Goal: Transaction & Acquisition: Purchase product/service

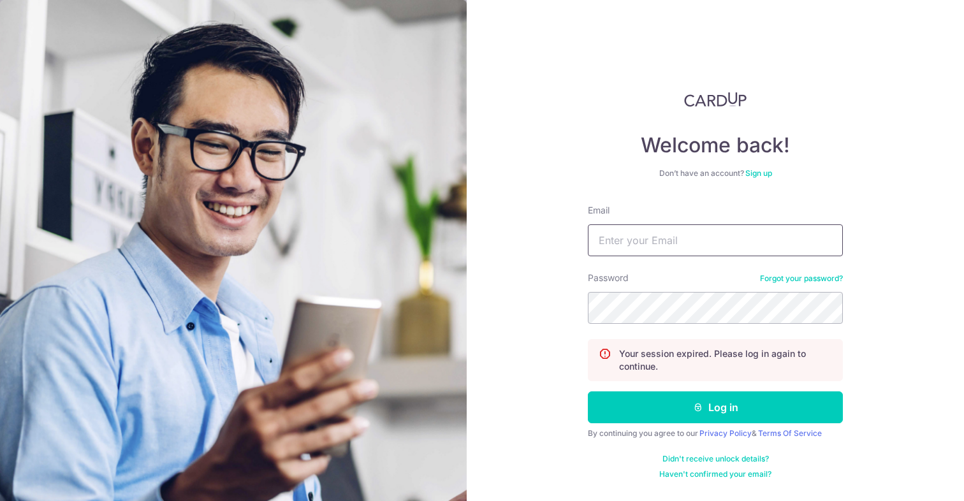
click at [630, 235] on input "Email" at bounding box center [715, 240] width 255 height 32
type input "pau@tiongbahrupau.sg"
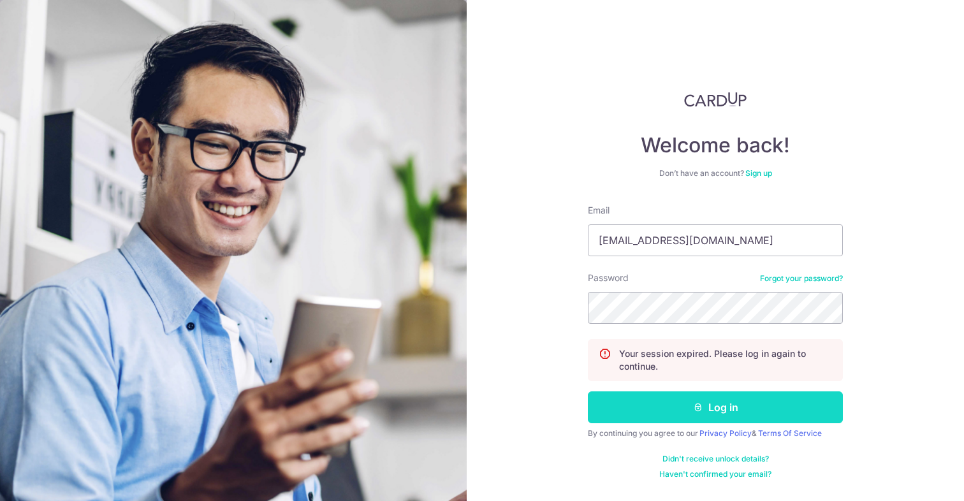
click at [635, 412] on button "Log in" at bounding box center [715, 407] width 255 height 32
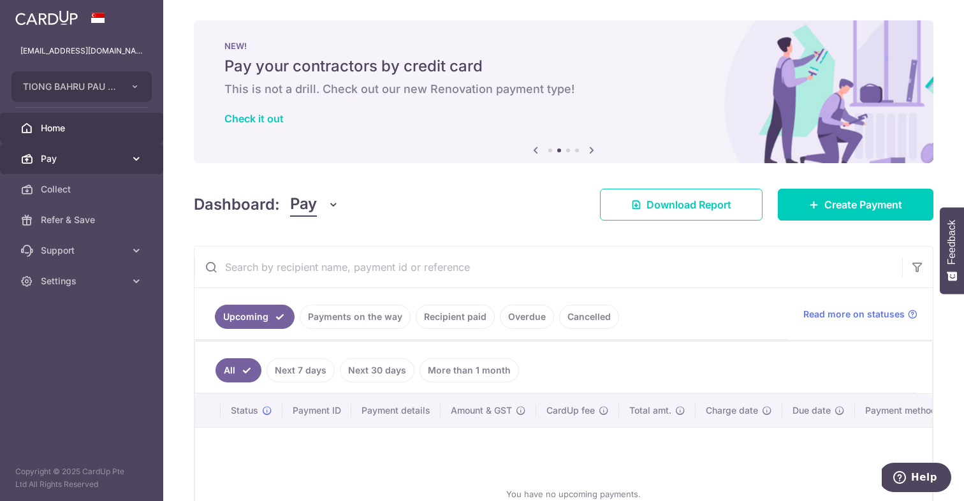
click at [68, 166] on link "Pay" at bounding box center [81, 158] width 163 height 31
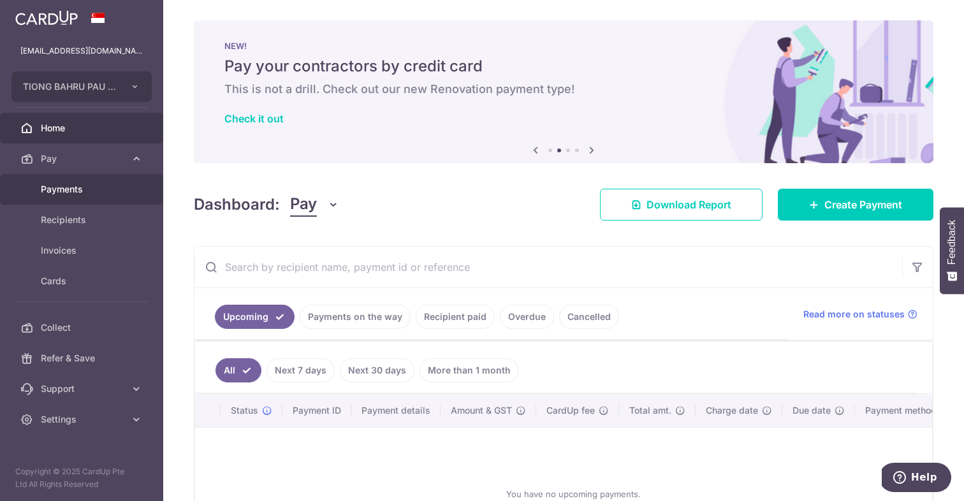
click at [127, 185] on link "Payments" at bounding box center [81, 189] width 163 height 31
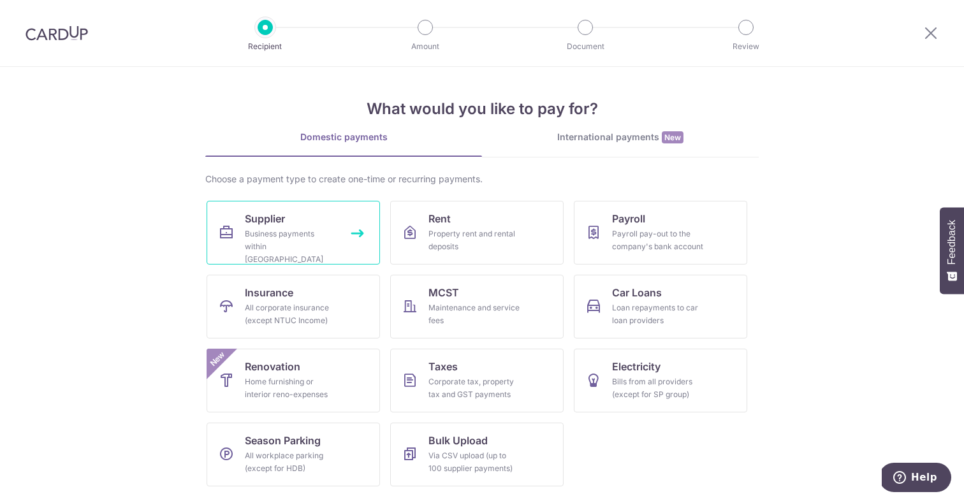
click at [282, 210] on link "Supplier Business payments within [GEOGRAPHIC_DATA]" at bounding box center [292, 233] width 173 height 64
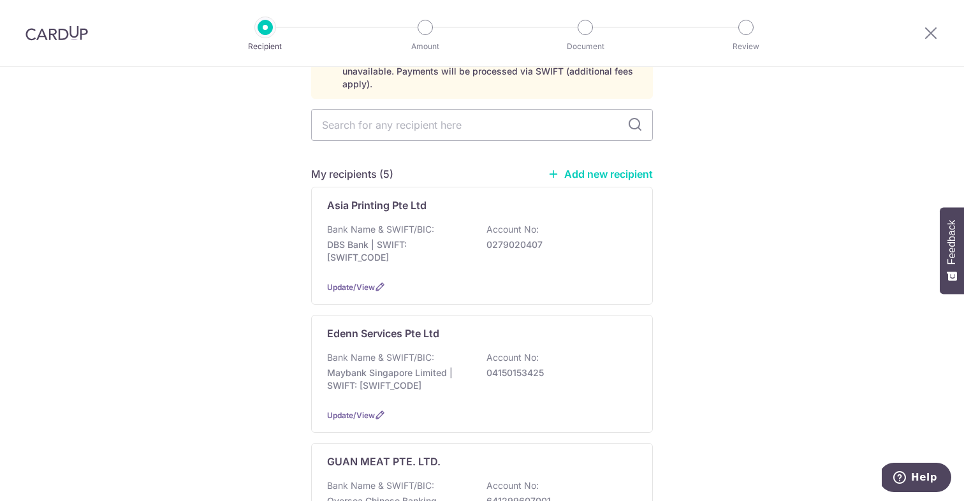
scroll to position [180, 0]
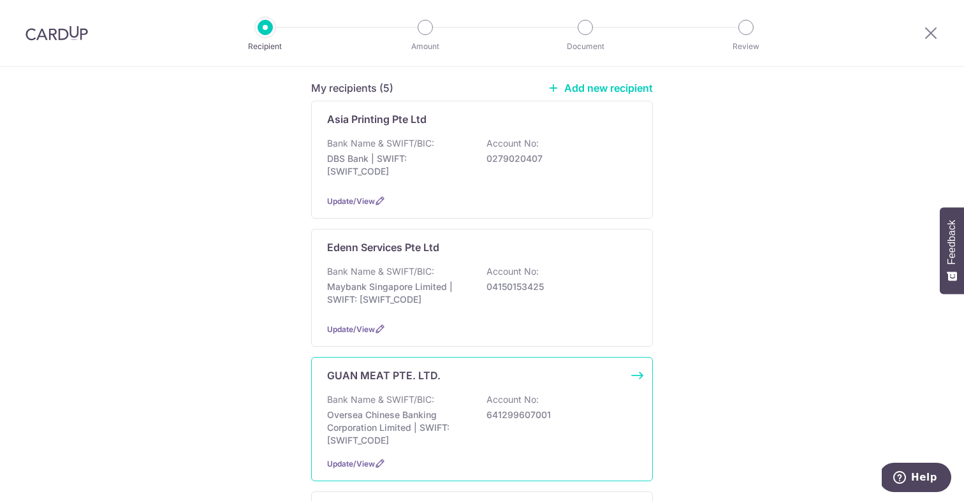
click at [320, 371] on div "GUAN MEAT PTE. LTD. Bank Name & SWIFT/BIC: Oversea Chinese Banking Corporation …" at bounding box center [482, 419] width 342 height 124
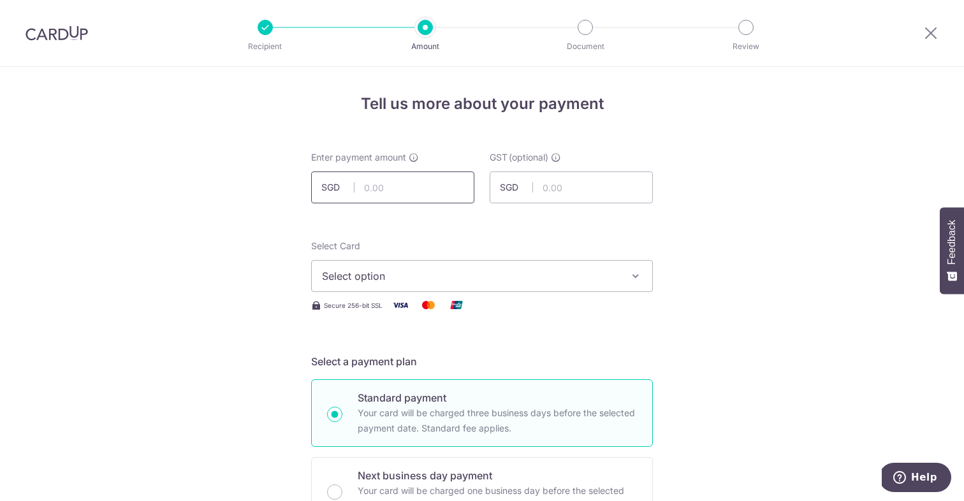
click at [371, 184] on input "text" at bounding box center [392, 187] width 163 height 32
type input "81,693.13"
click at [333, 276] on span "Select option" at bounding box center [470, 275] width 297 height 15
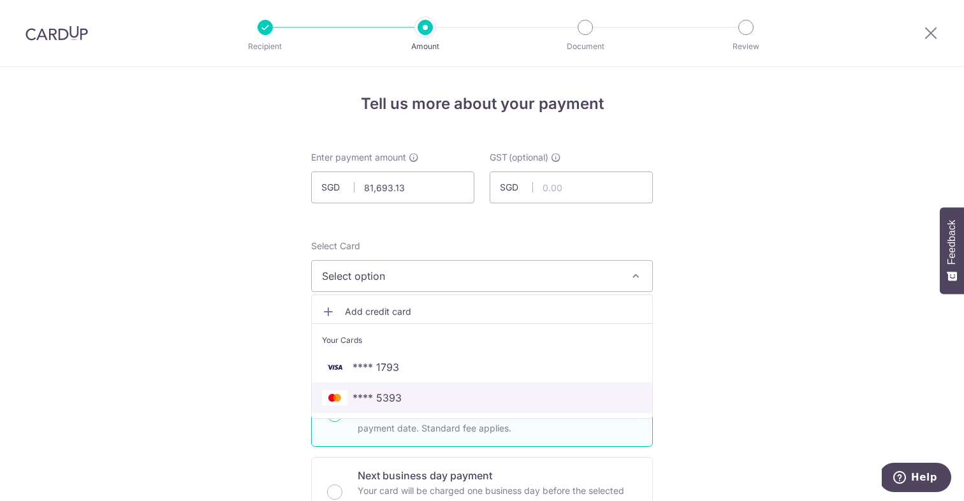
click at [346, 389] on link "**** 5393" at bounding box center [482, 397] width 340 height 31
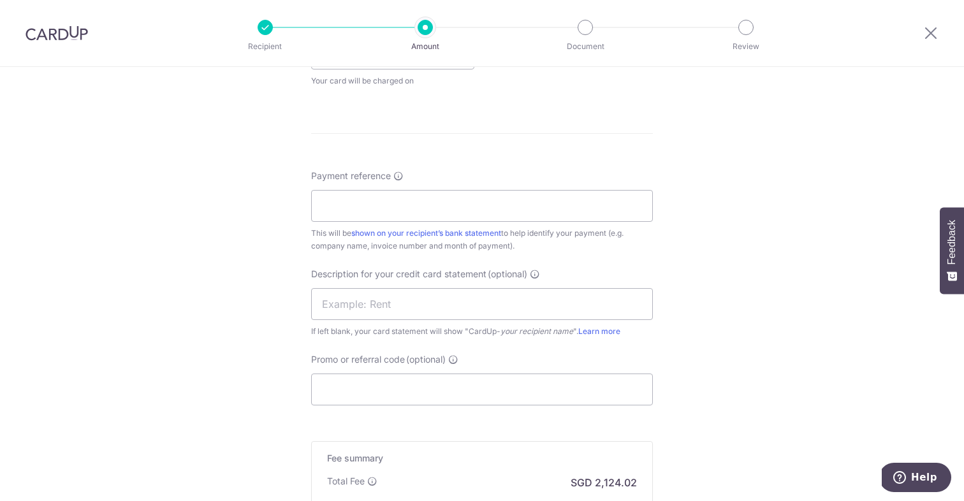
scroll to position [804, 0]
